Goal: Information Seeking & Learning: Learn about a topic

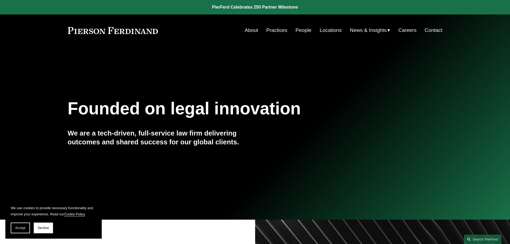
click at [295, 32] on link "People" at bounding box center [303, 30] width 16 height 10
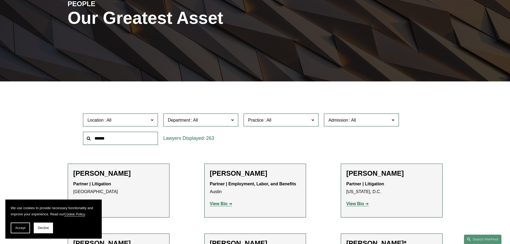
scroll to position [80, 0]
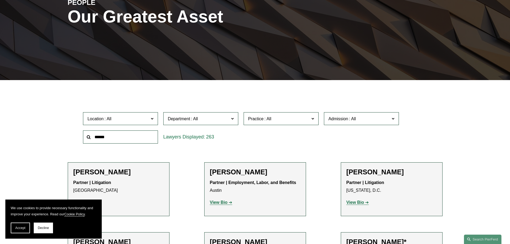
click at [148, 116] on span "Location" at bounding box center [117, 118] width 61 height 7
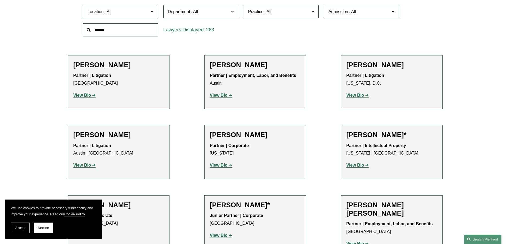
scroll to position [0, 0]
click at [0, 0] on link "Bellevue" at bounding box center [0, 0] width 0 height 0
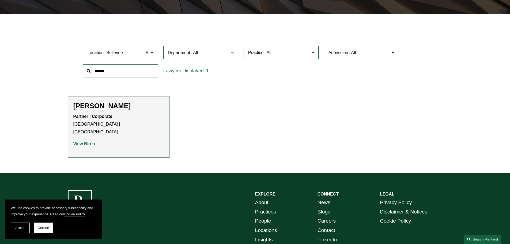
scroll to position [161, 0]
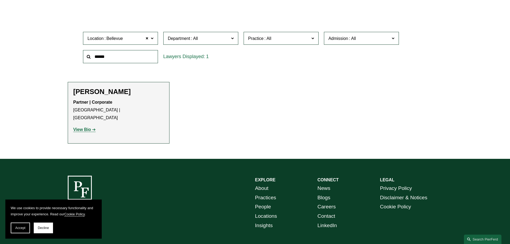
click at [83, 127] on strong "View Bio" at bounding box center [82, 129] width 18 height 5
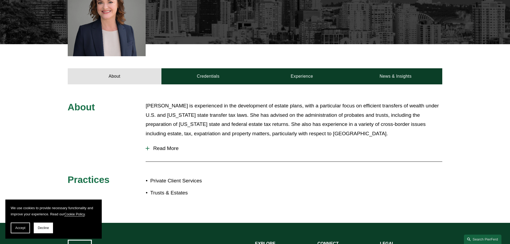
scroll to position [241, 0]
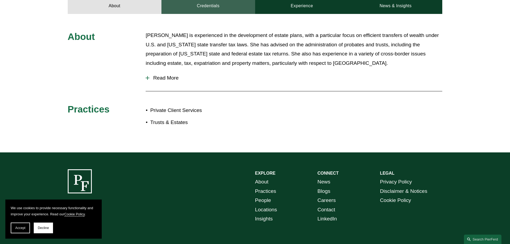
click at [217, 8] on link "Credentials" at bounding box center [208, 6] width 94 height 16
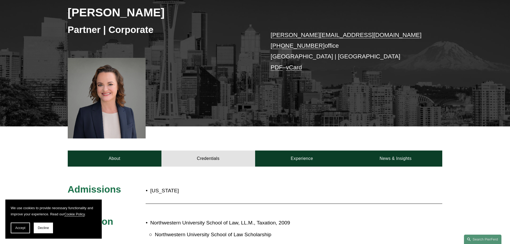
scroll to position [54, 0]
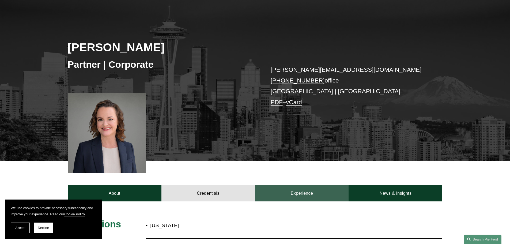
click at [296, 193] on link "Experience" at bounding box center [302, 193] width 94 height 16
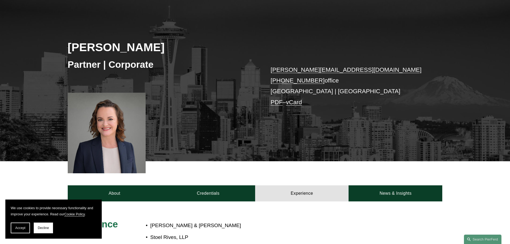
scroll to position [161, 0]
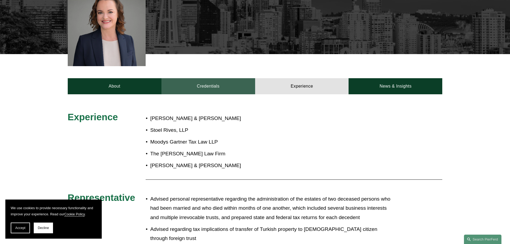
click at [216, 85] on link "Credentials" at bounding box center [208, 86] width 94 height 16
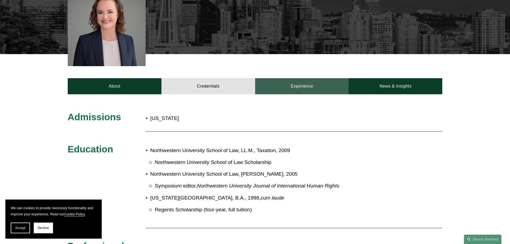
click at [315, 85] on link "Experience" at bounding box center [302, 86] width 94 height 16
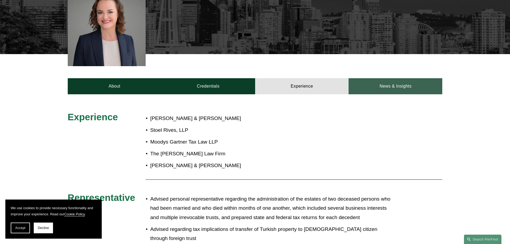
click at [393, 85] on link "News & Insights" at bounding box center [395, 86] width 94 height 16
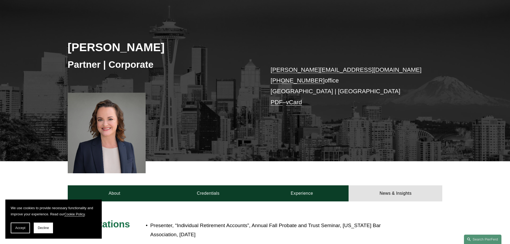
scroll to position [0, 0]
